Goal: Check status: Check status

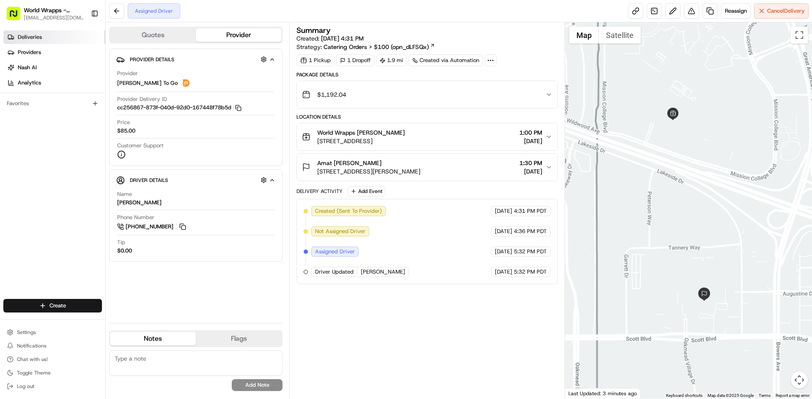
click at [34, 38] on span "Deliveries" at bounding box center [30, 37] width 24 height 8
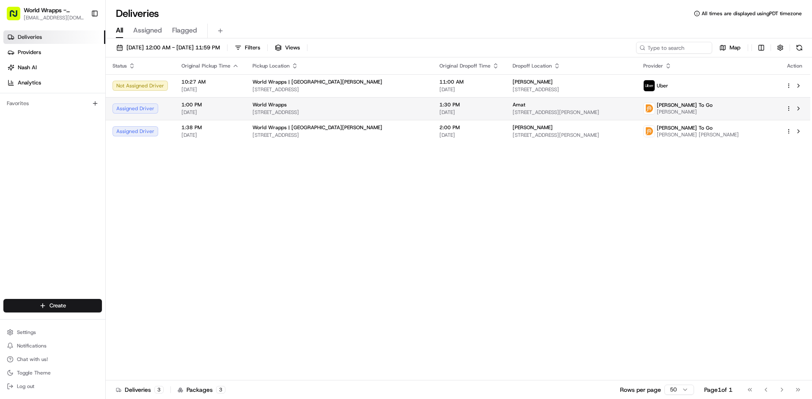
click at [788, 110] on html "World Wrapps - [PERSON_NAME] [EMAIL_ADDRESS][DOMAIN_NAME] Toggle Sidebar Delive…" at bounding box center [406, 199] width 812 height 399
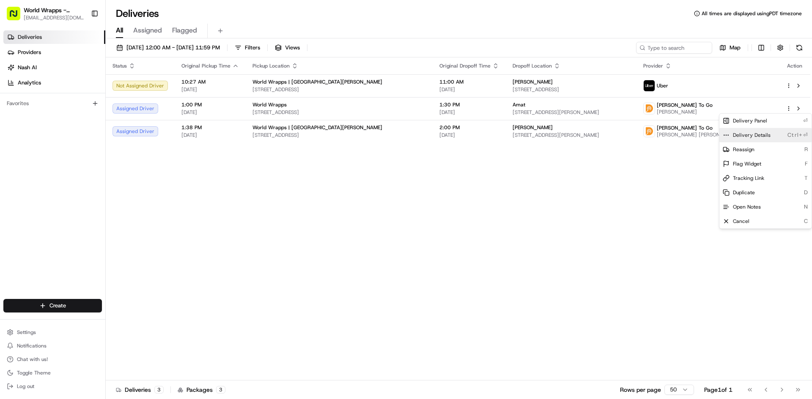
click at [762, 136] on span "Delivery Details" at bounding box center [752, 135] width 38 height 7
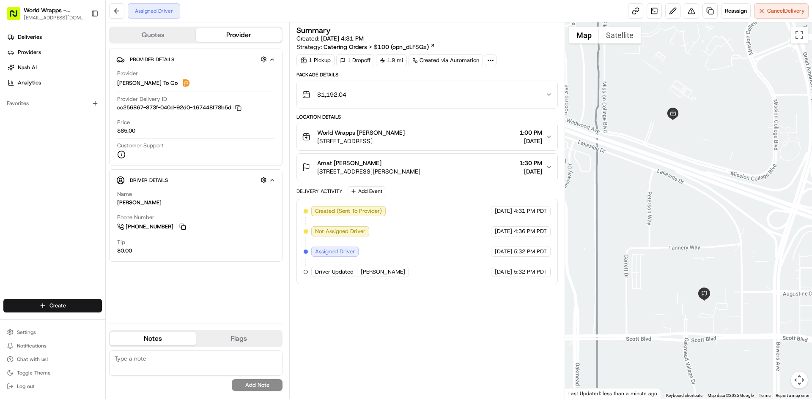
click at [548, 138] on icon "button" at bounding box center [548, 137] width 7 height 7
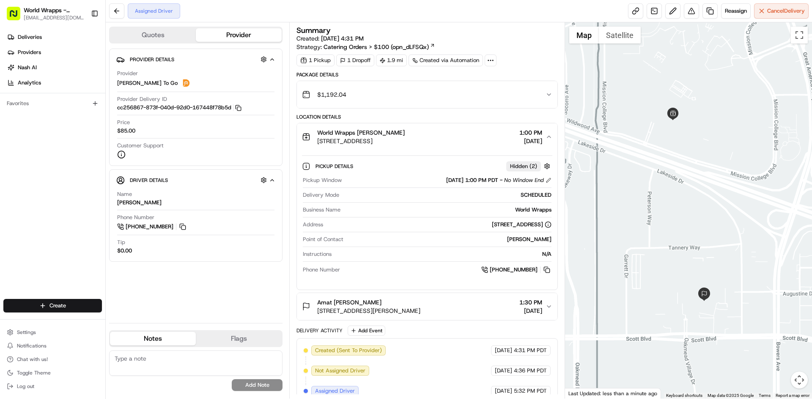
click at [342, 182] on div "Pickup Window [DATE] 1:00 PM PDT - No Window End" at bounding box center [427, 181] width 248 height 8
click at [67, 275] on div "Deliveries Providers [PERSON_NAME] Analytics Favorites" at bounding box center [52, 165] width 105 height 277
click at [49, 40] on link "Deliveries" at bounding box center [54, 37] width 102 height 14
